Goal: Navigation & Orientation: Find specific page/section

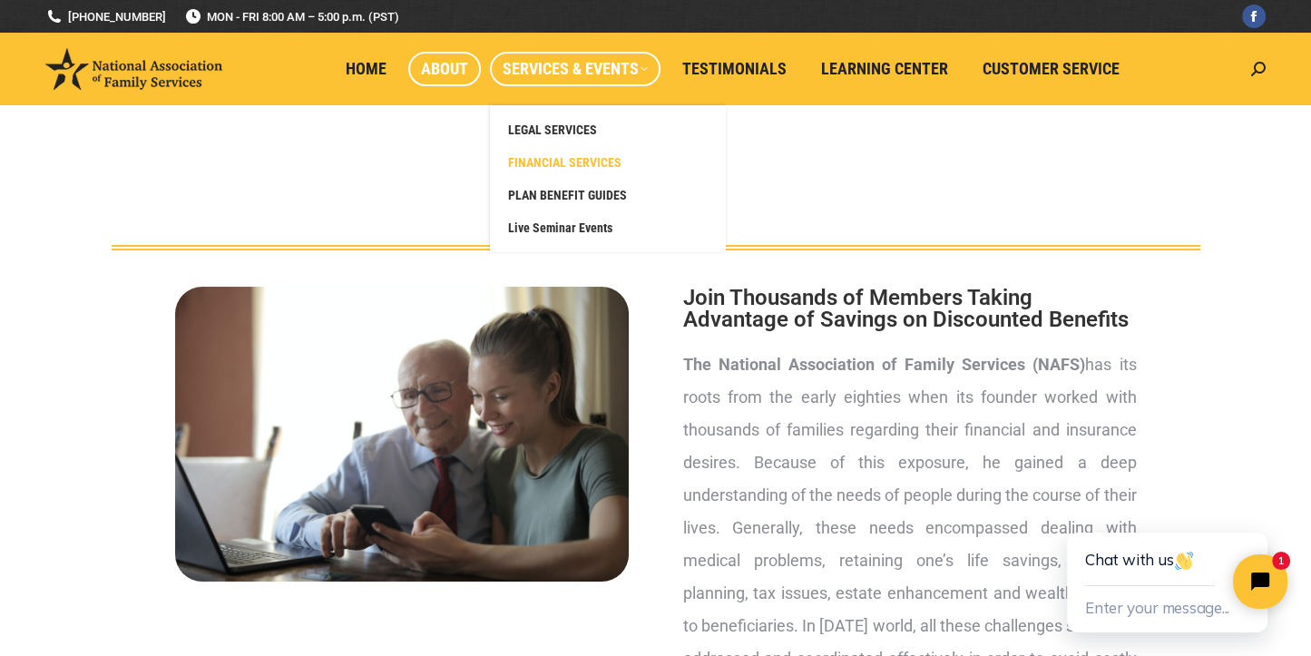
click at [606, 157] on span "FINANCIAL SERVICES" at bounding box center [564, 162] width 113 height 16
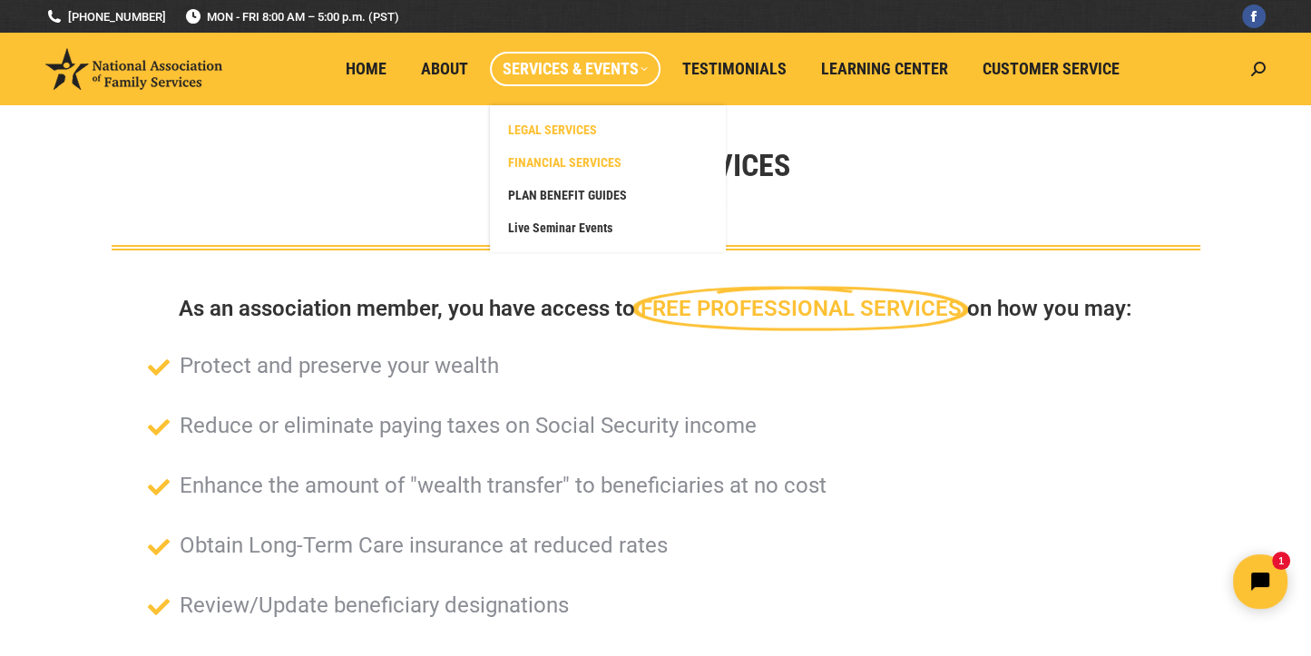
click at [540, 124] on span "LEGAL SERVICES" at bounding box center [552, 130] width 89 height 16
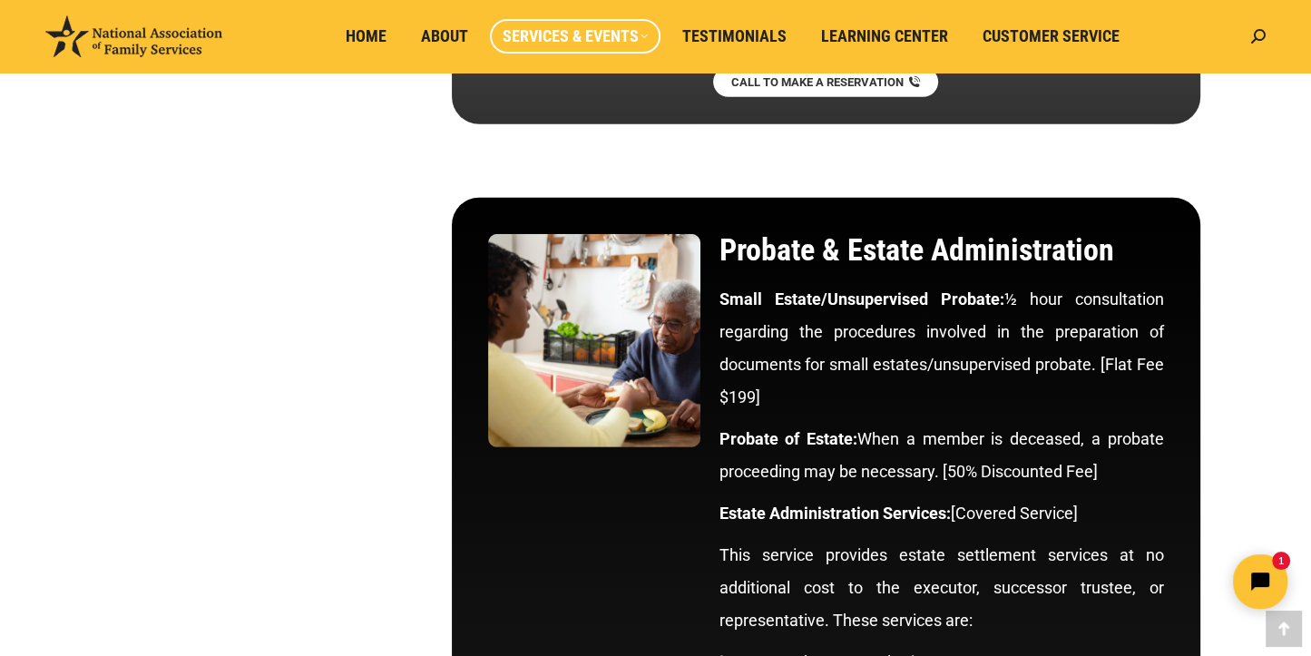
scroll to position [5261, 0]
